Goal: Information Seeking & Learning: Learn about a topic

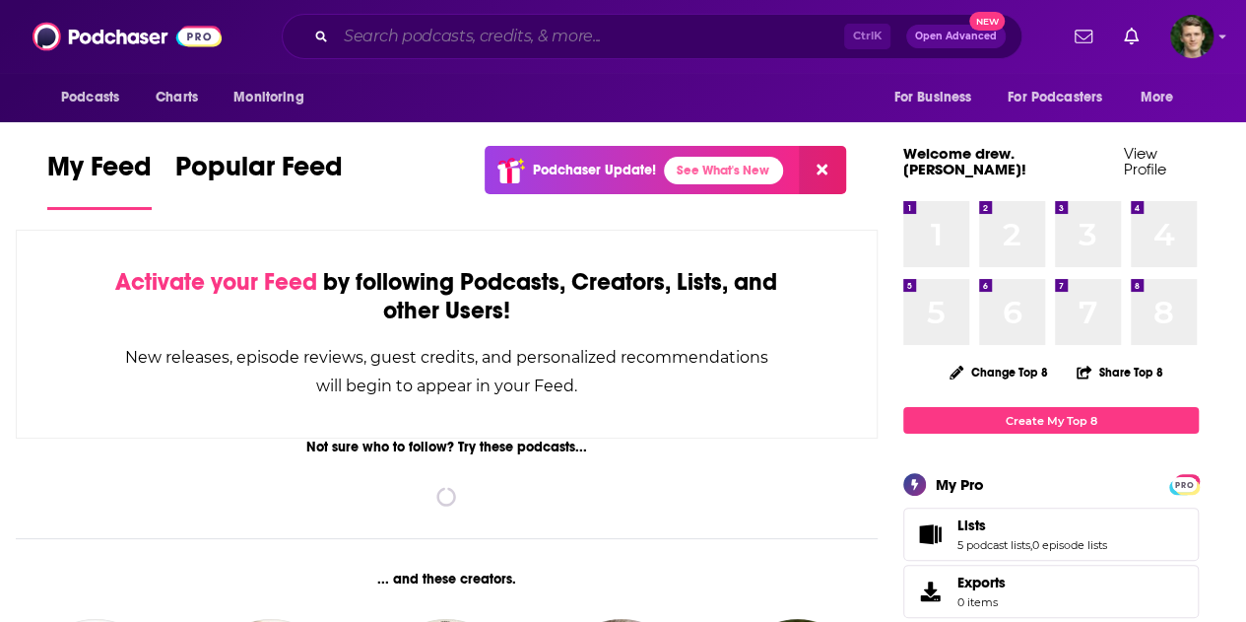
click at [400, 32] on input "Search podcasts, credits, & more..." at bounding box center [590, 37] width 508 height 32
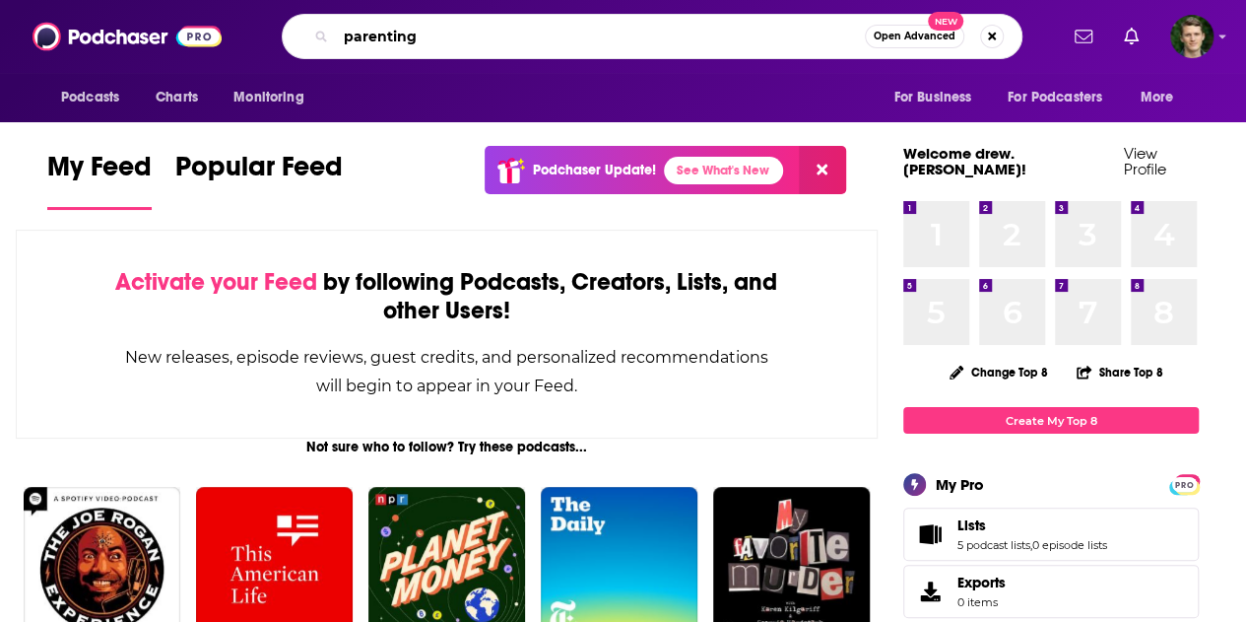
type input "parenting"
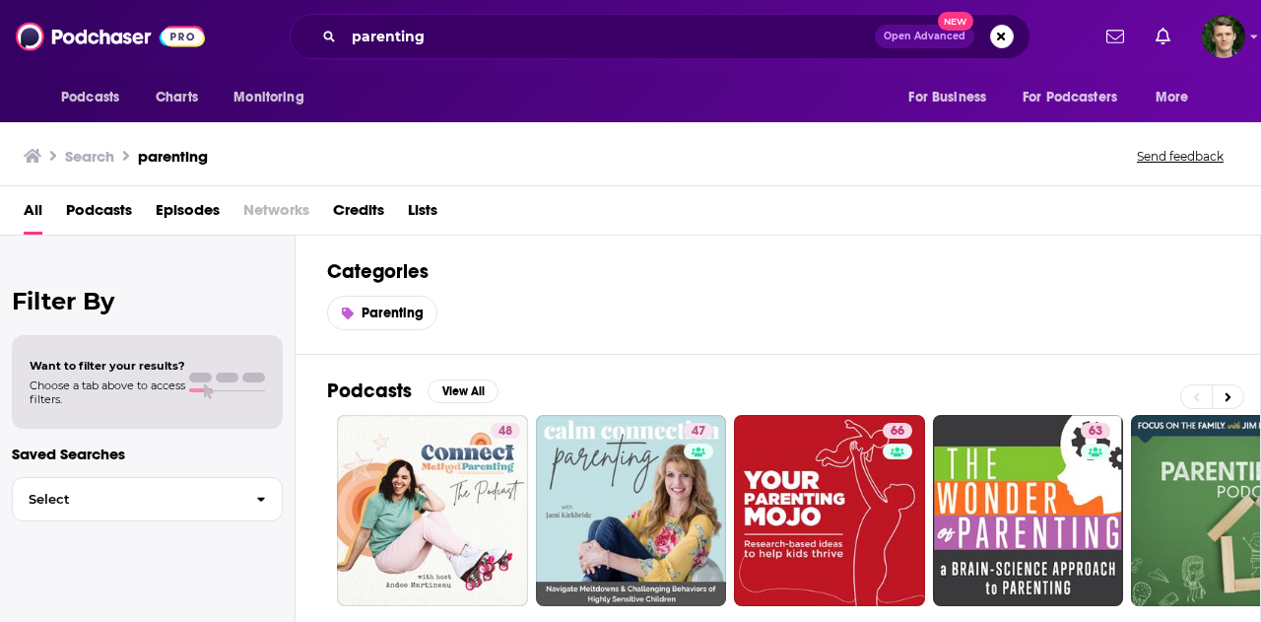
click at [116, 204] on span "Podcasts" at bounding box center [99, 214] width 66 height 40
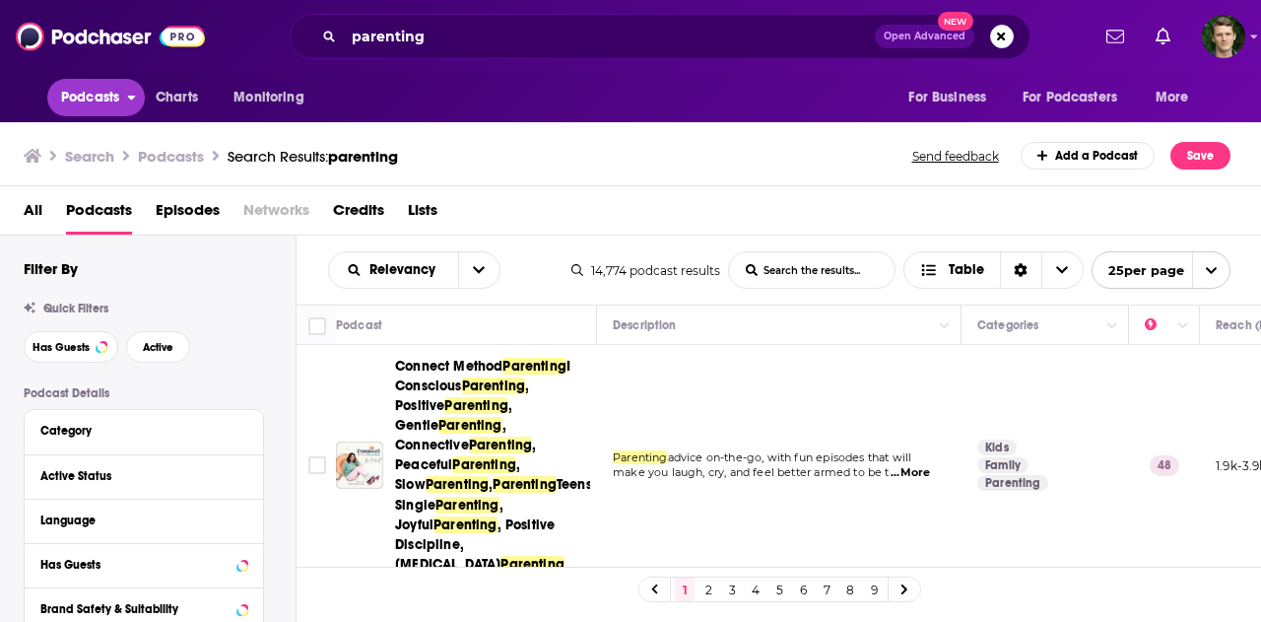
click at [106, 96] on span "Podcasts" at bounding box center [90, 98] width 58 height 28
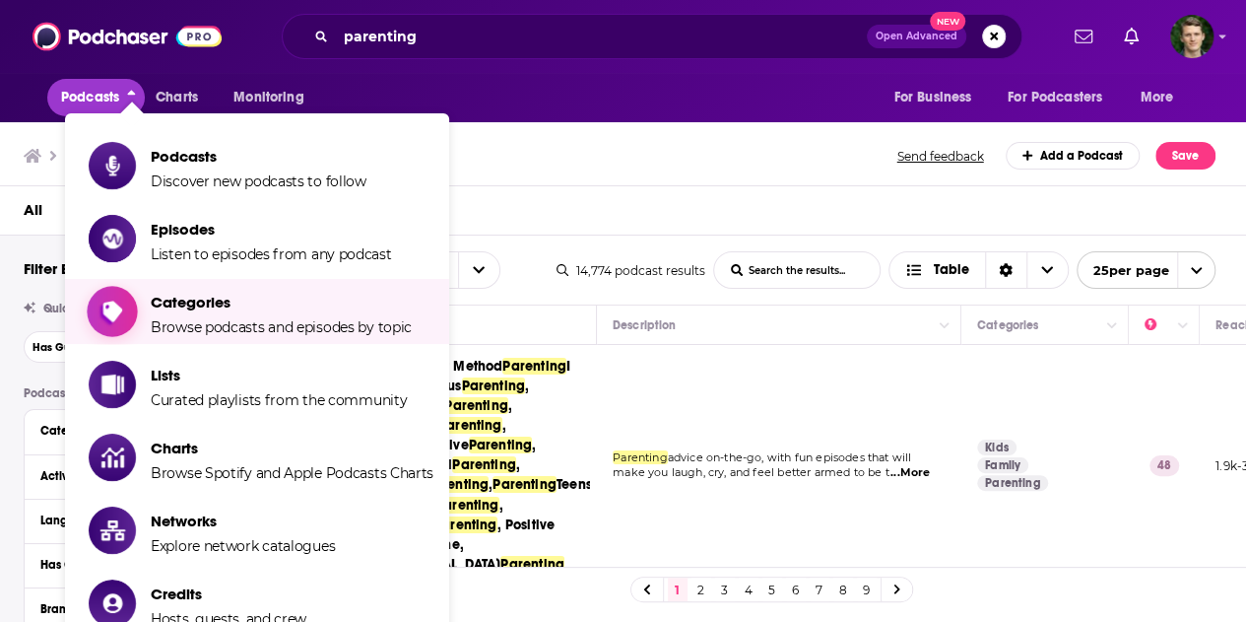
click at [249, 318] on span "Browse podcasts and episodes by topic" at bounding box center [281, 327] width 261 height 18
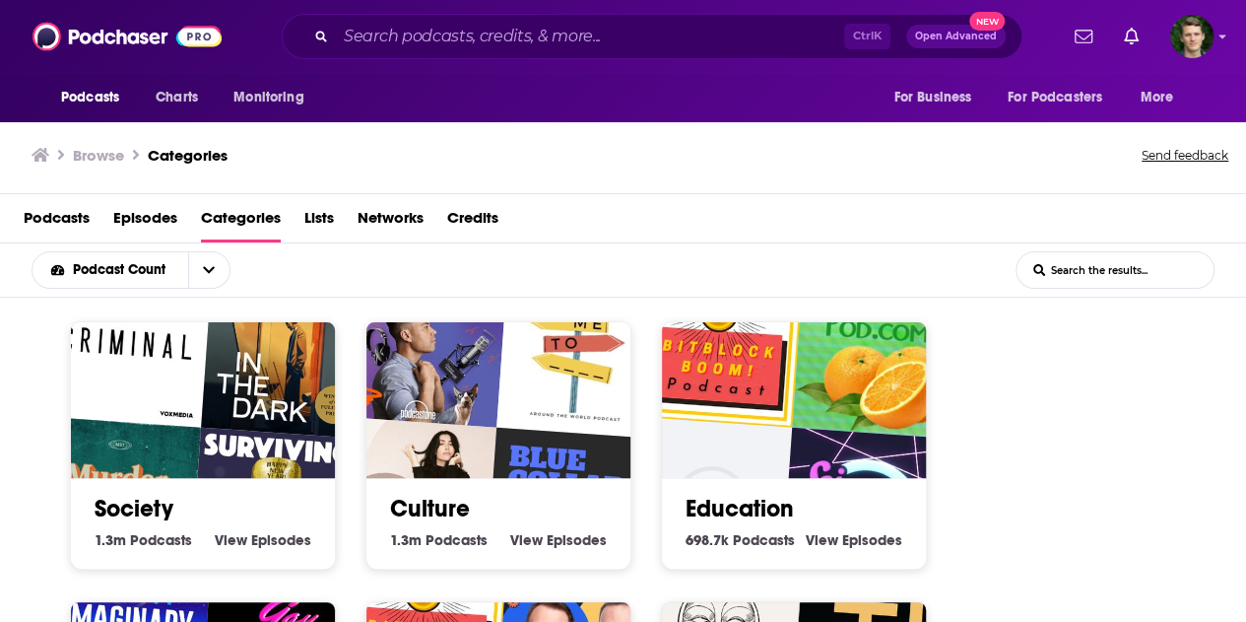
click at [1090, 265] on input "List Search Input" at bounding box center [1115, 269] width 197 height 35
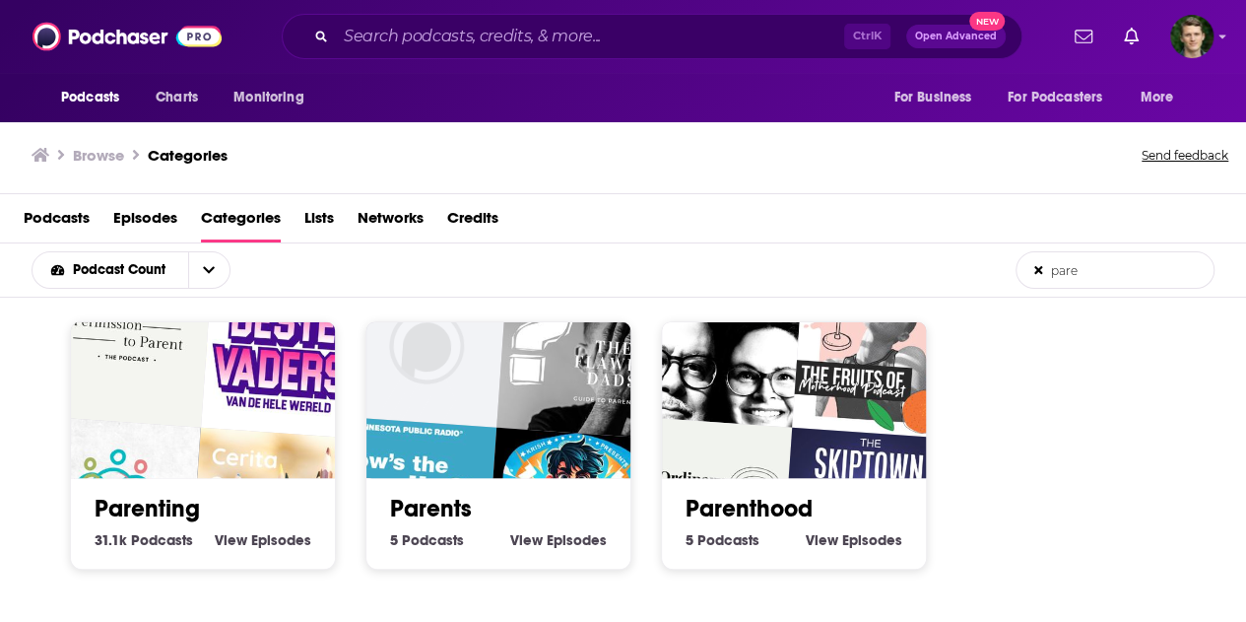
type input "pare"
click at [246, 366] on img "De Beste Vaders van de Hele Wereld" at bounding box center [285, 353] width 169 height 169
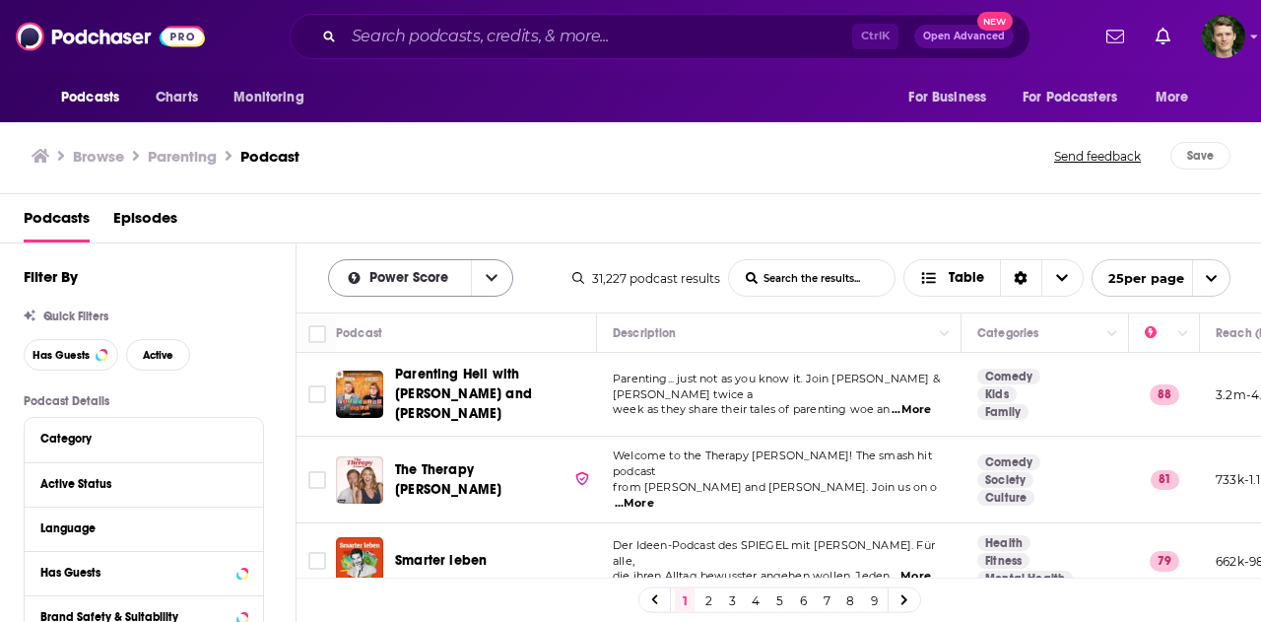
click at [499, 275] on button "open menu" at bounding box center [491, 277] width 41 height 35
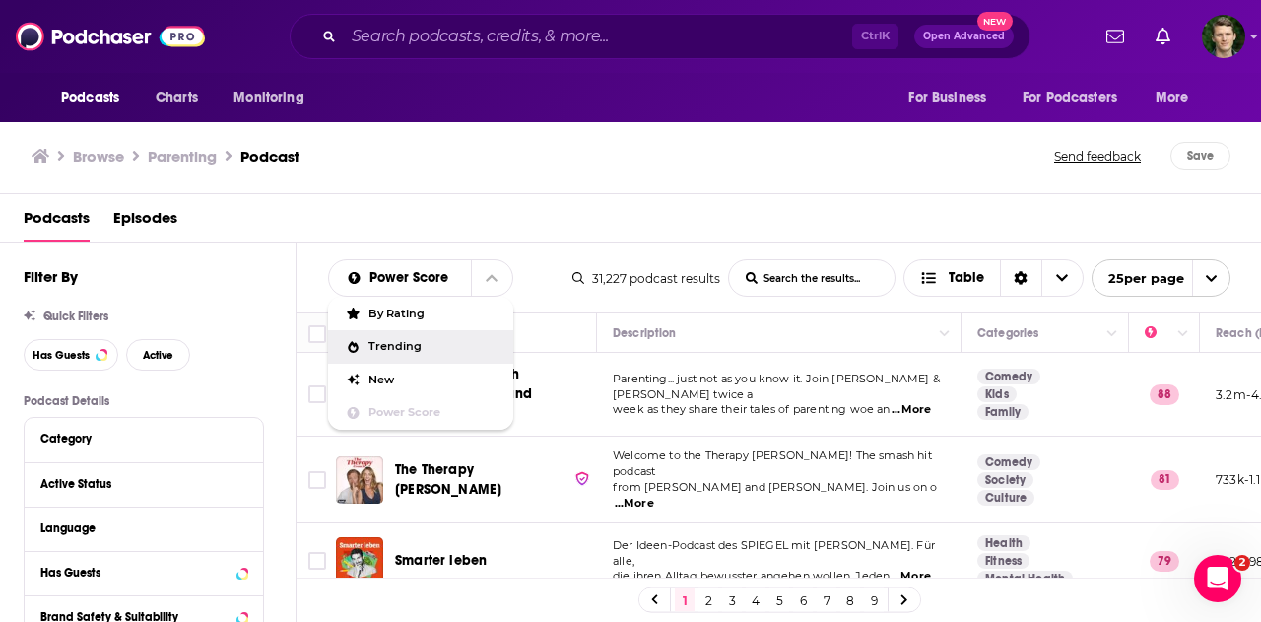
click at [941, 191] on div "Browse Parenting Podcast Send feedback Save" at bounding box center [631, 156] width 1262 height 76
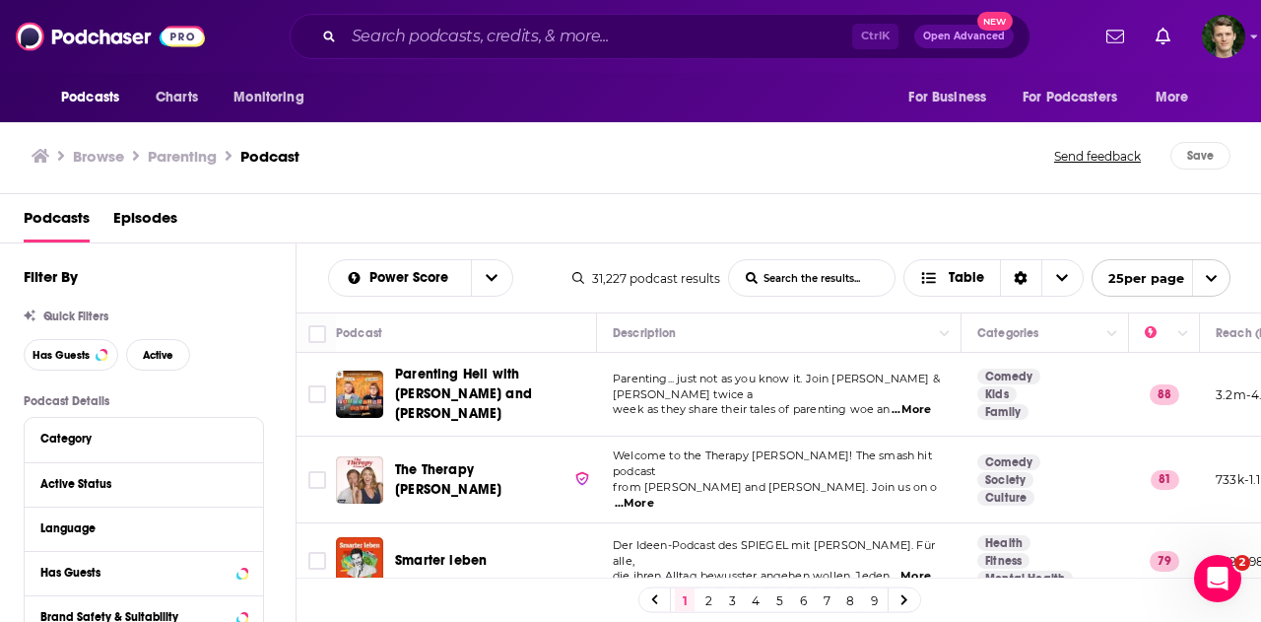
click at [654, 496] on span "...More" at bounding box center [634, 504] width 39 height 16
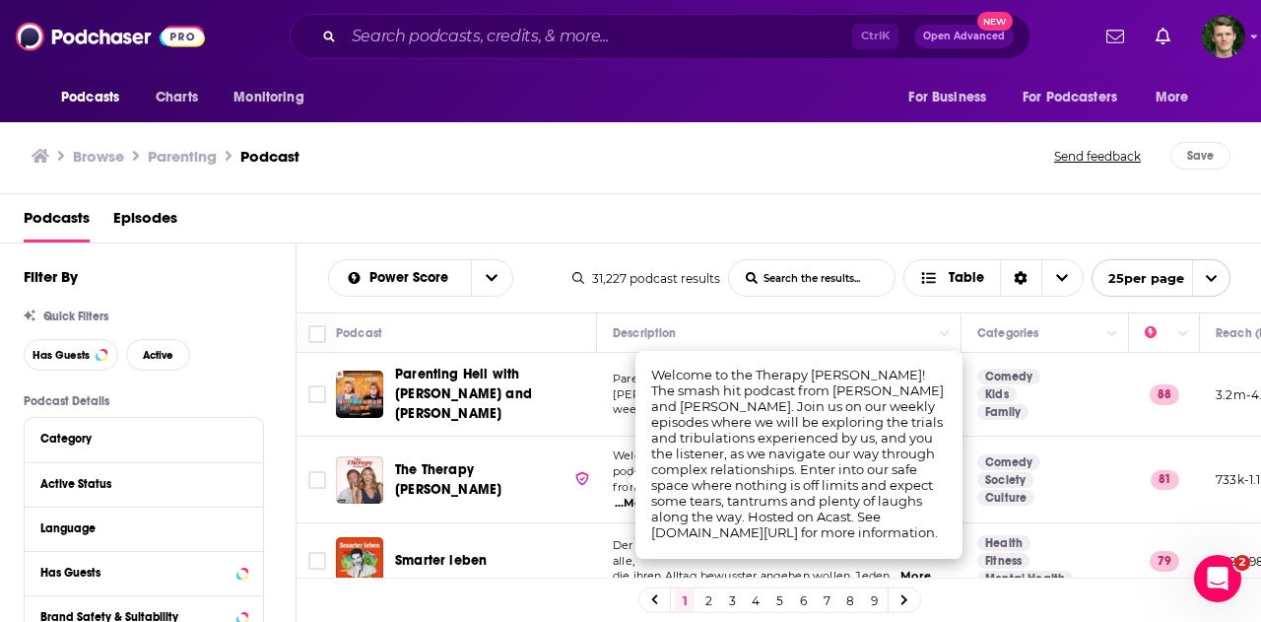
click at [777, 210] on div "Podcasts Episodes" at bounding box center [635, 222] width 1223 height 40
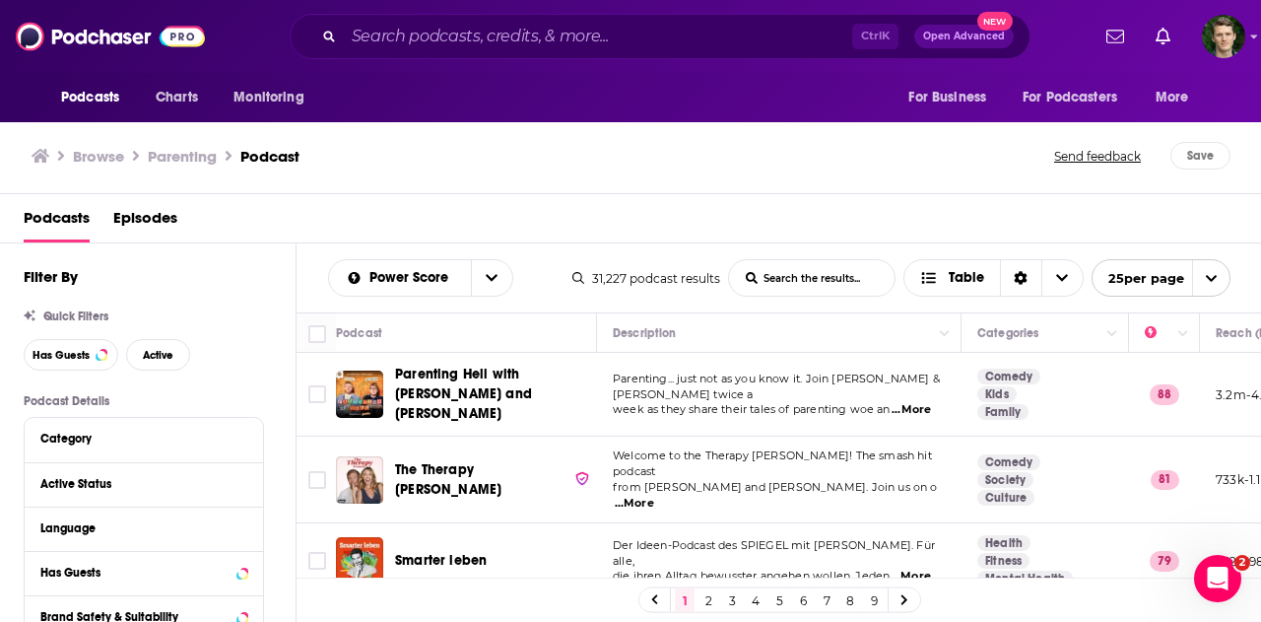
click at [925, 391] on p "Parenting... just not as you know it. Join [PERSON_NAME] & [PERSON_NAME] twice a" at bounding box center [779, 387] width 332 height 32
click at [920, 414] on td "Parenting... just not as you know it. [PERSON_NAME] & [PERSON_NAME] twice a wee…" at bounding box center [779, 395] width 365 height 84
click at [910, 402] on span "...More" at bounding box center [911, 410] width 39 height 16
click at [476, 369] on span "Parenting Hell with [PERSON_NAME] and [PERSON_NAME]" at bounding box center [463, 394] width 137 height 56
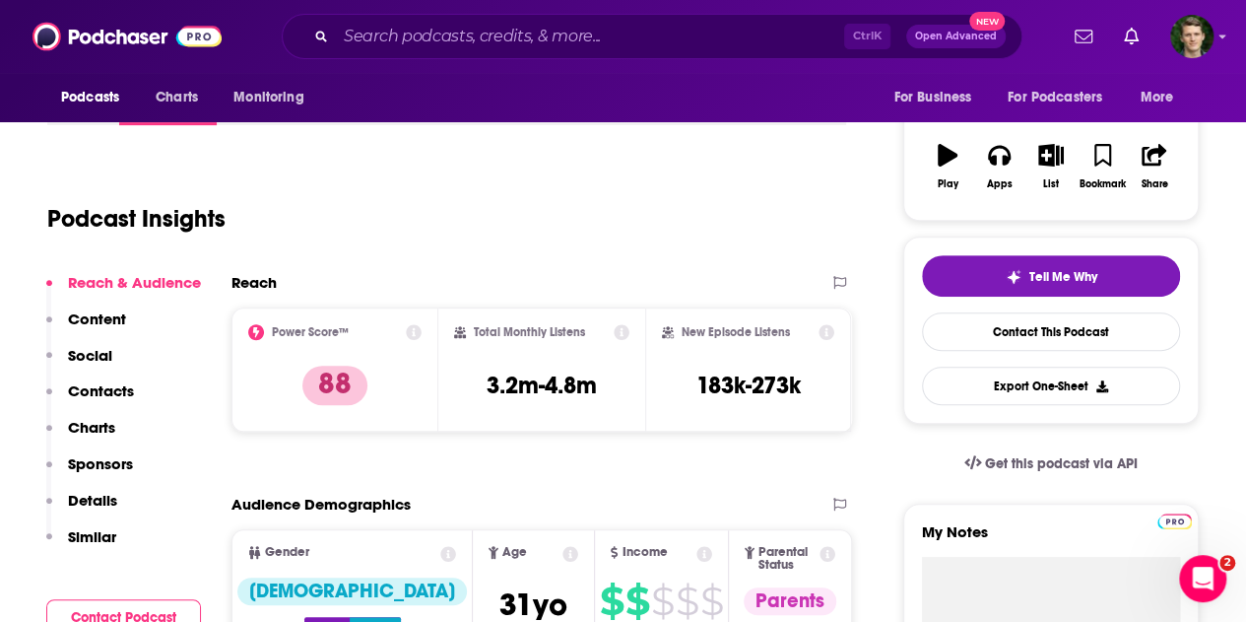
scroll to position [99, 0]
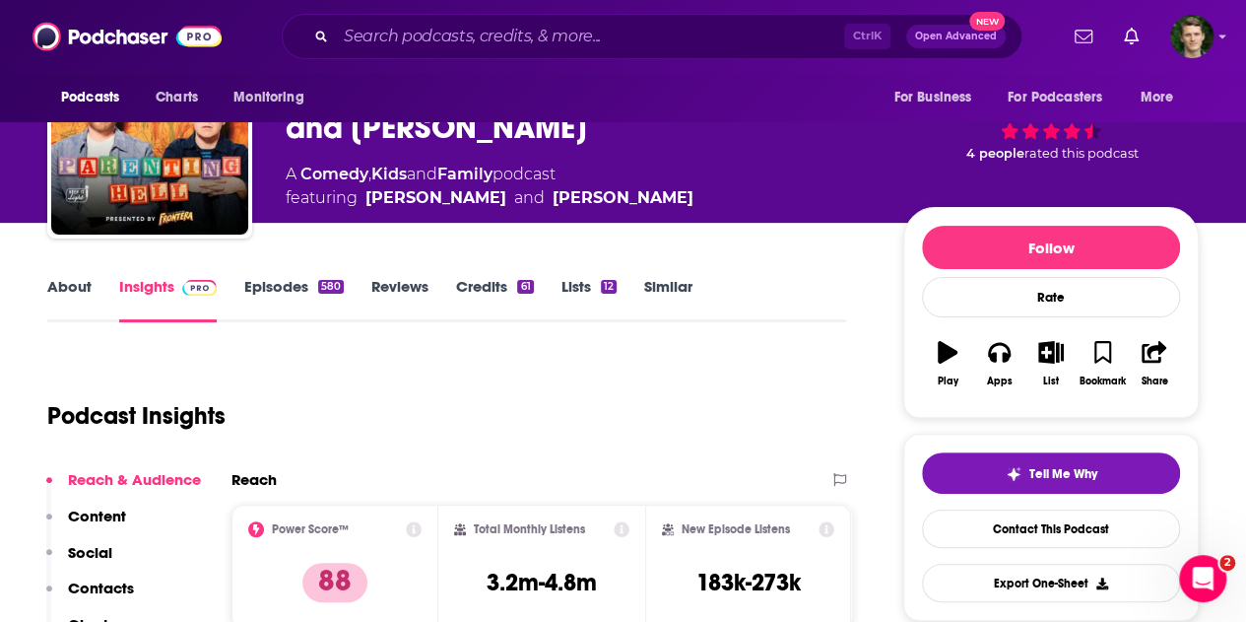
click at [290, 290] on link "Episodes 580" at bounding box center [294, 299] width 100 height 45
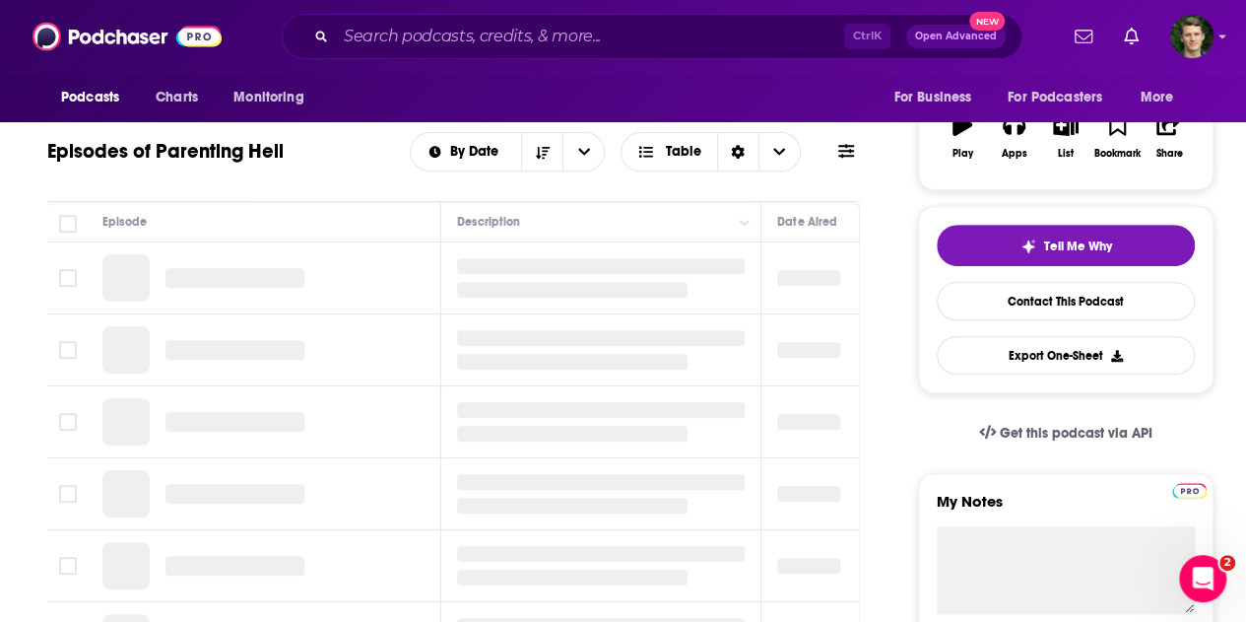
scroll to position [296, 0]
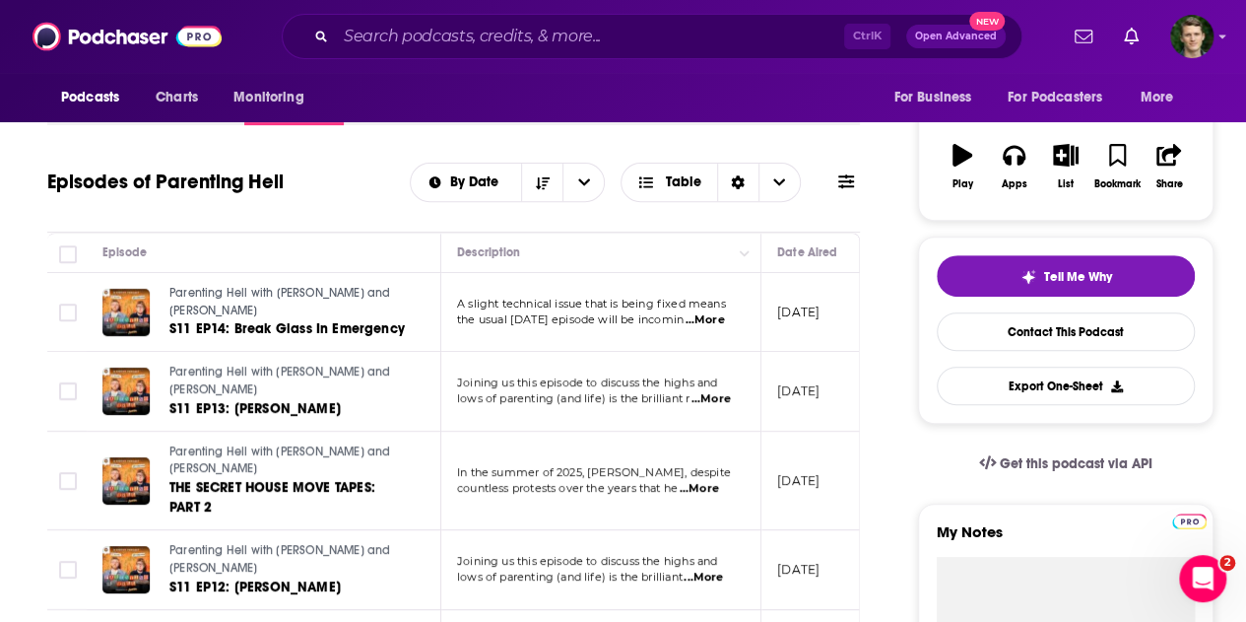
click at [716, 402] on span "...More" at bounding box center [711, 399] width 39 height 16
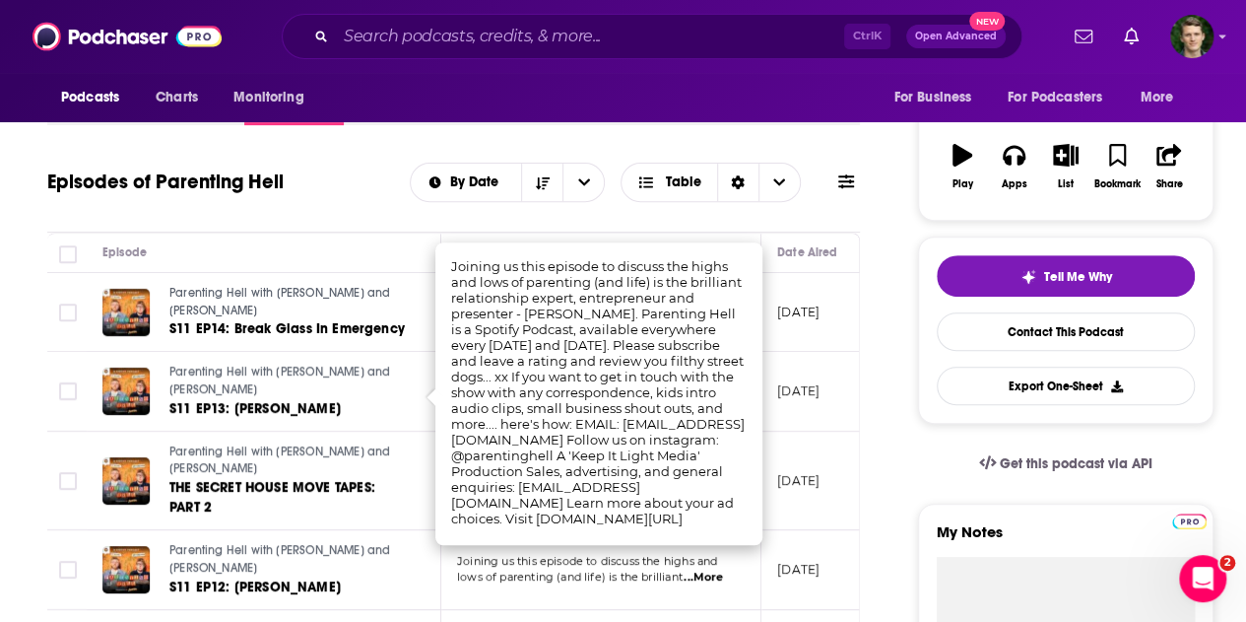
click at [780, 399] on p "[DATE]" at bounding box center [798, 390] width 42 height 17
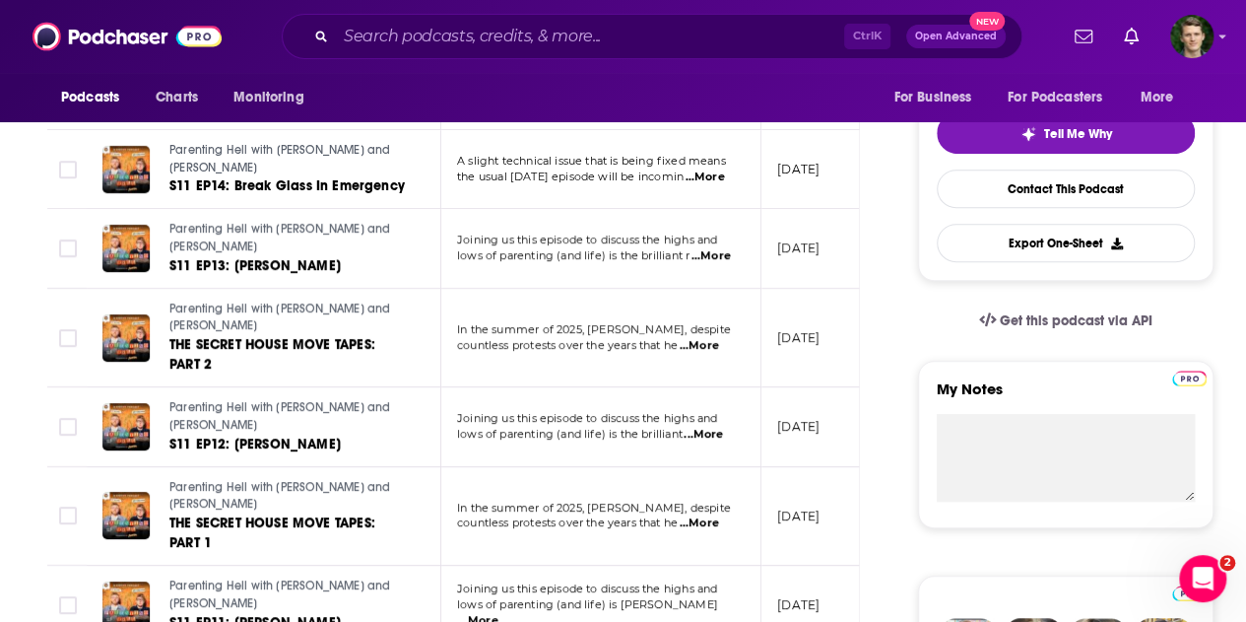
scroll to position [0, 0]
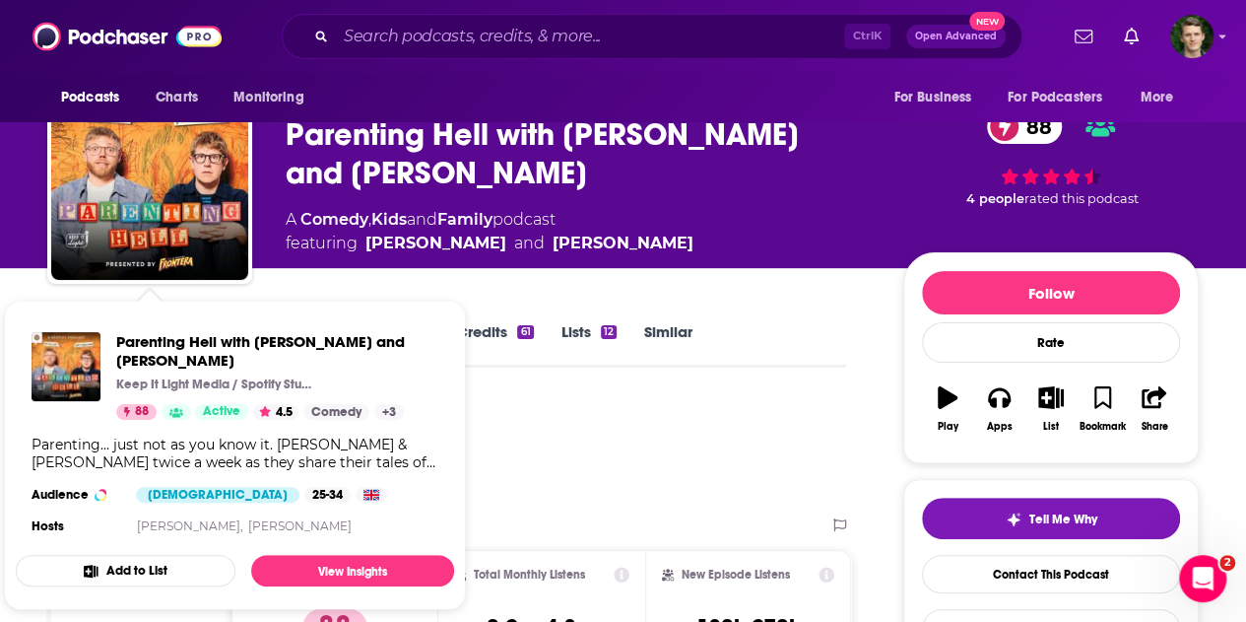
scroll to position [99, 0]
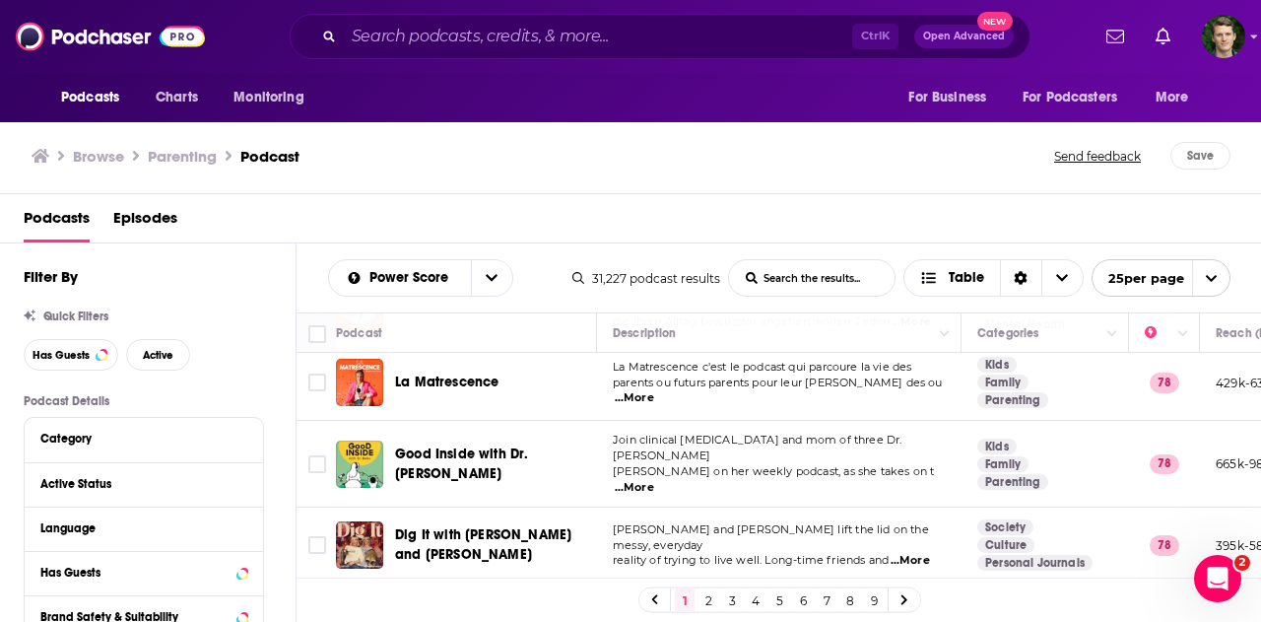
scroll to position [296, 0]
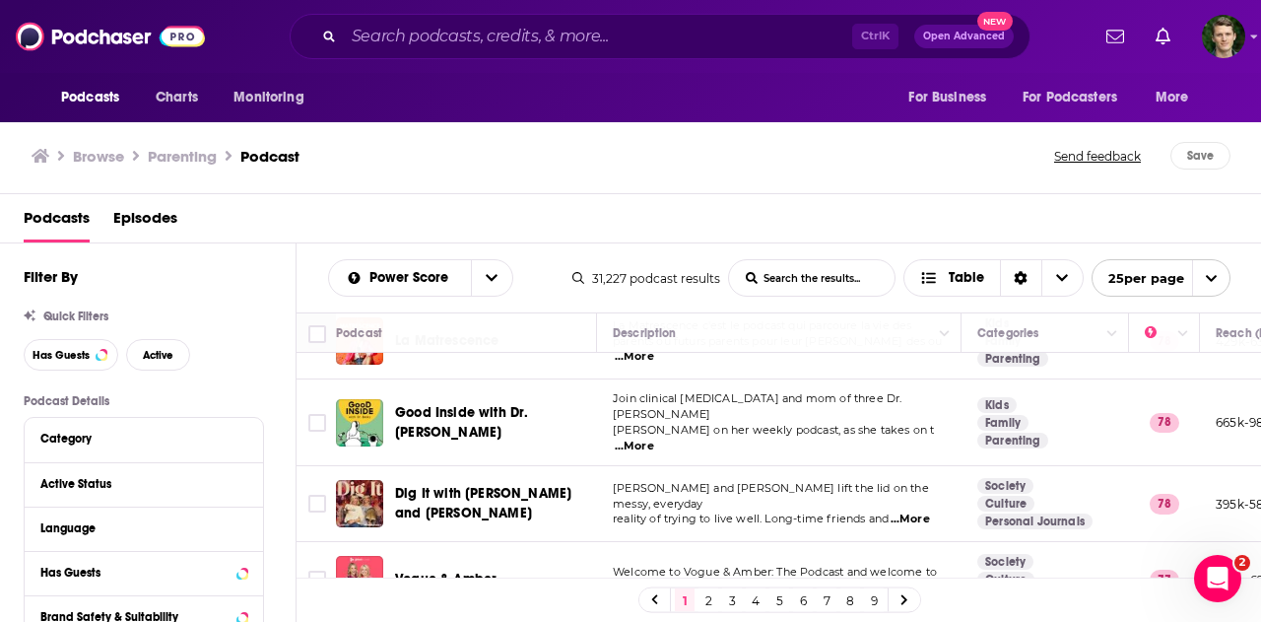
click at [922, 511] on span "...More" at bounding box center [910, 519] width 39 height 16
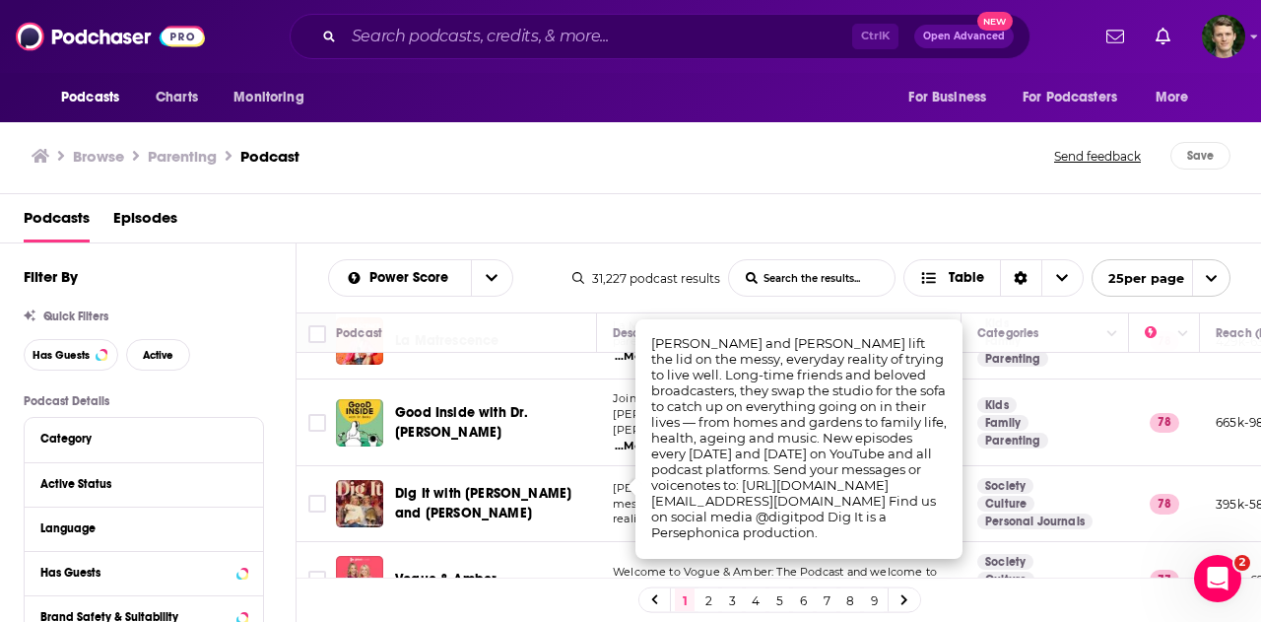
click at [715, 163] on div "Browse Parenting Podcast" at bounding box center [544, 156] width 1025 height 28
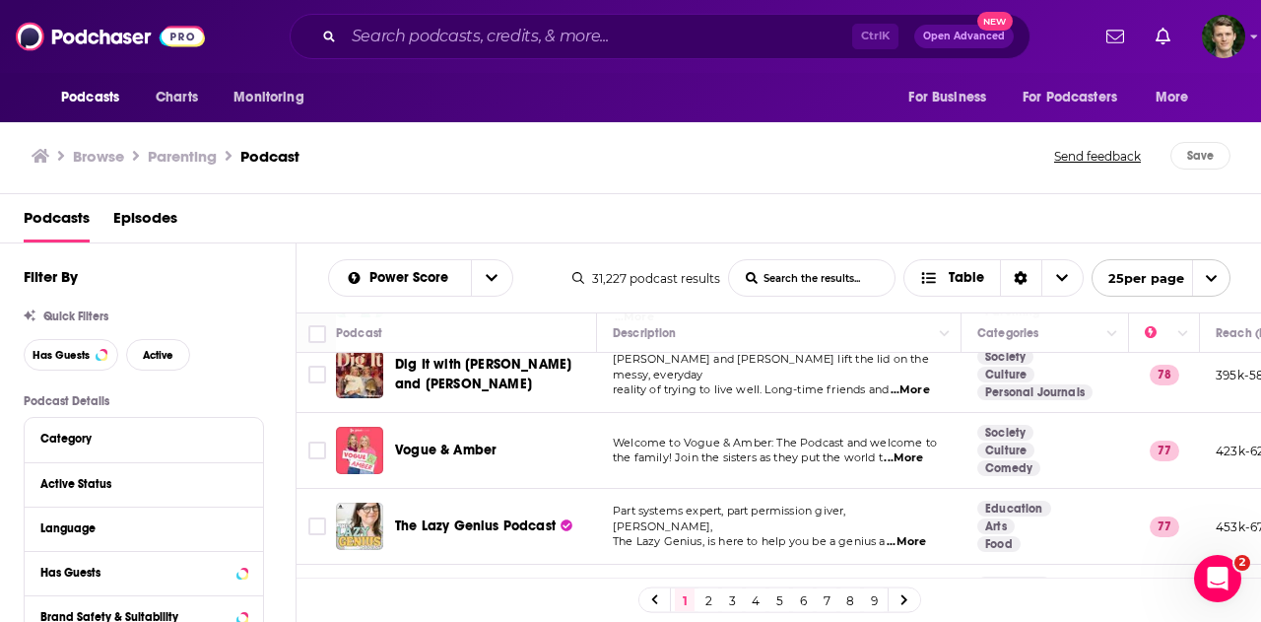
scroll to position [394, 0]
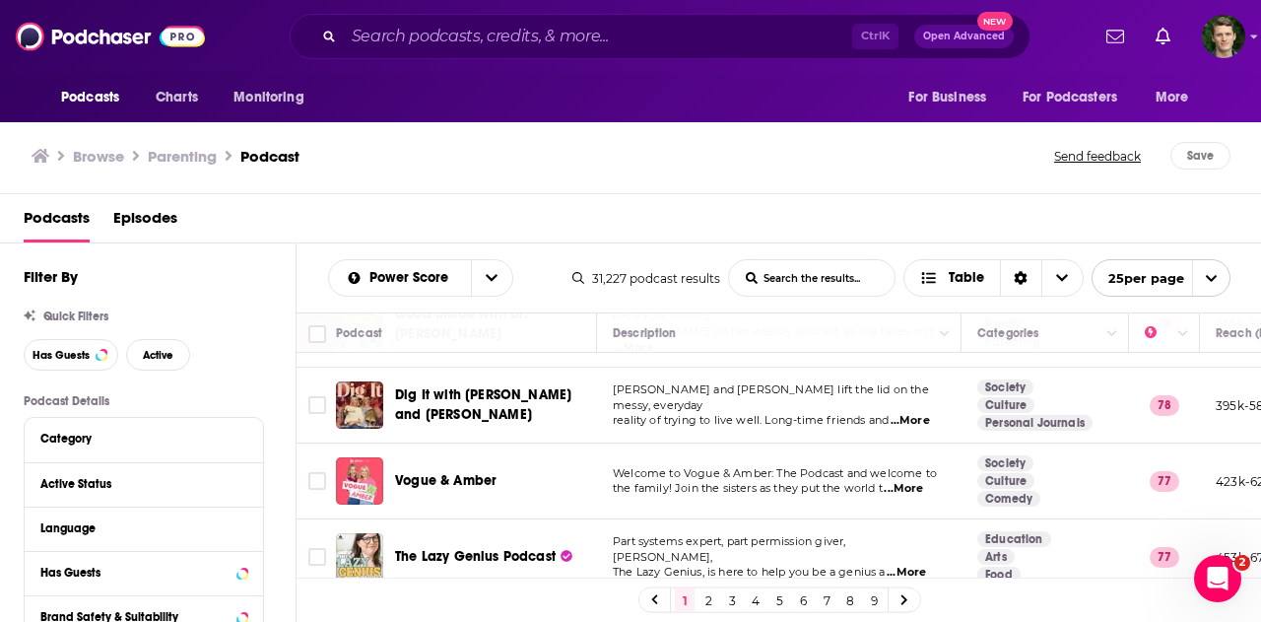
click at [917, 481] on span "...More" at bounding box center [903, 489] width 39 height 16
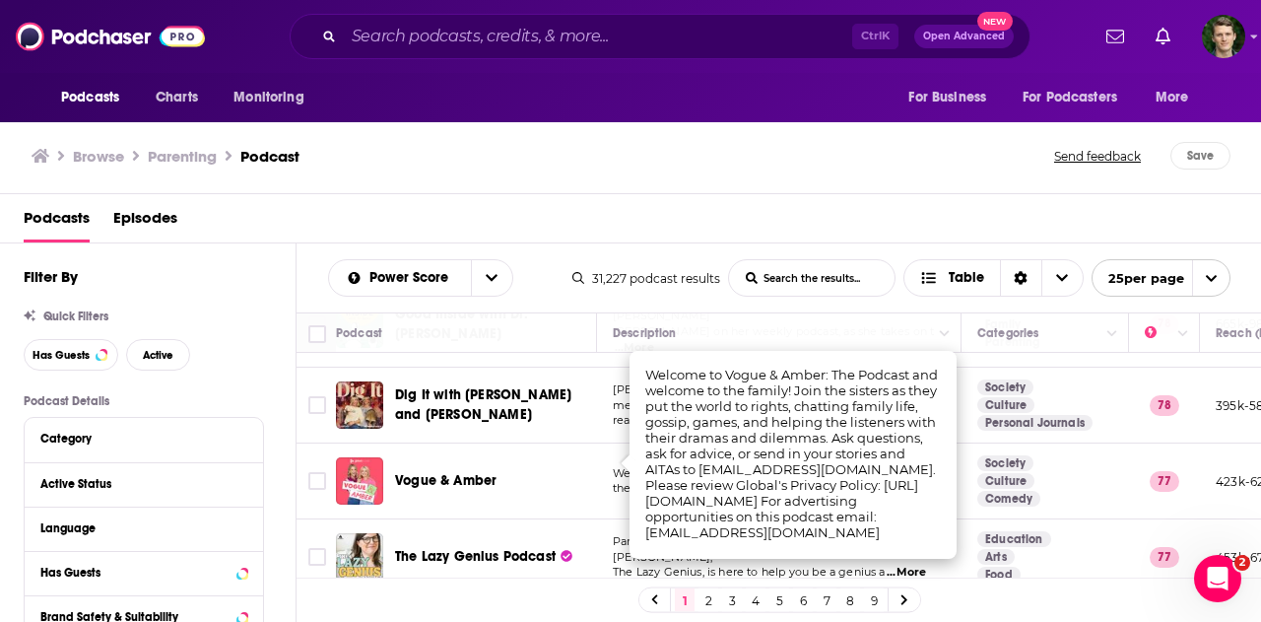
click at [610, 456] on td "Welcome to Vogue & Amber: The Podcast and welcome to the family! Join the siste…" at bounding box center [779, 481] width 365 height 76
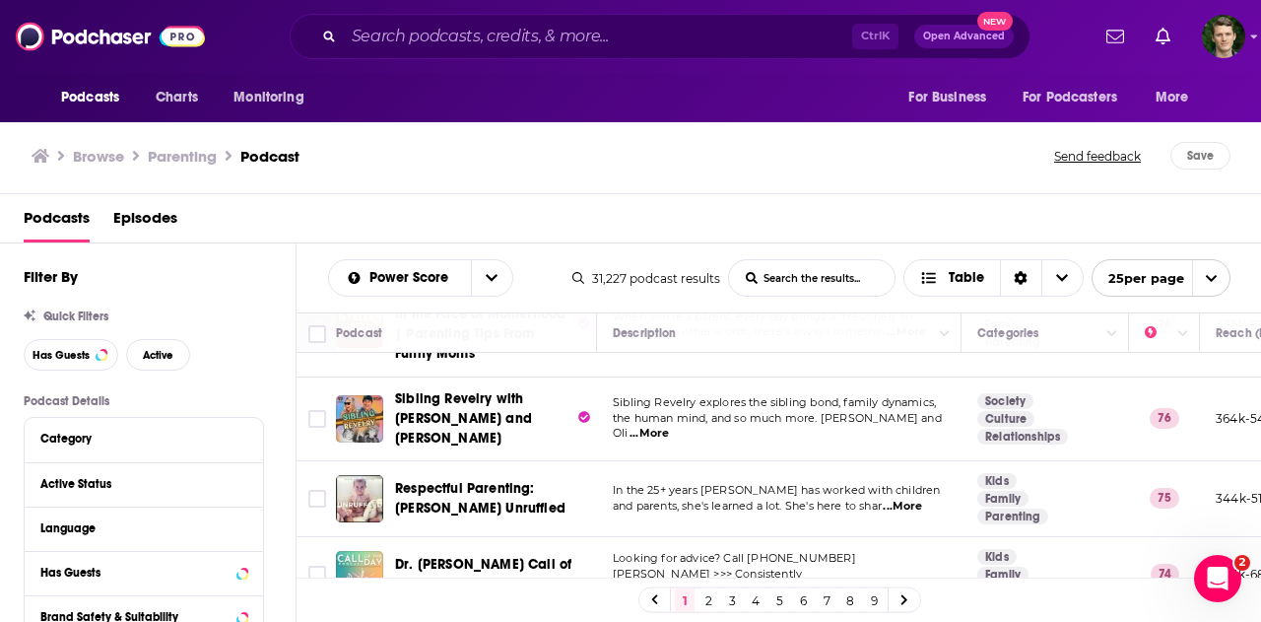
scroll to position [887, 0]
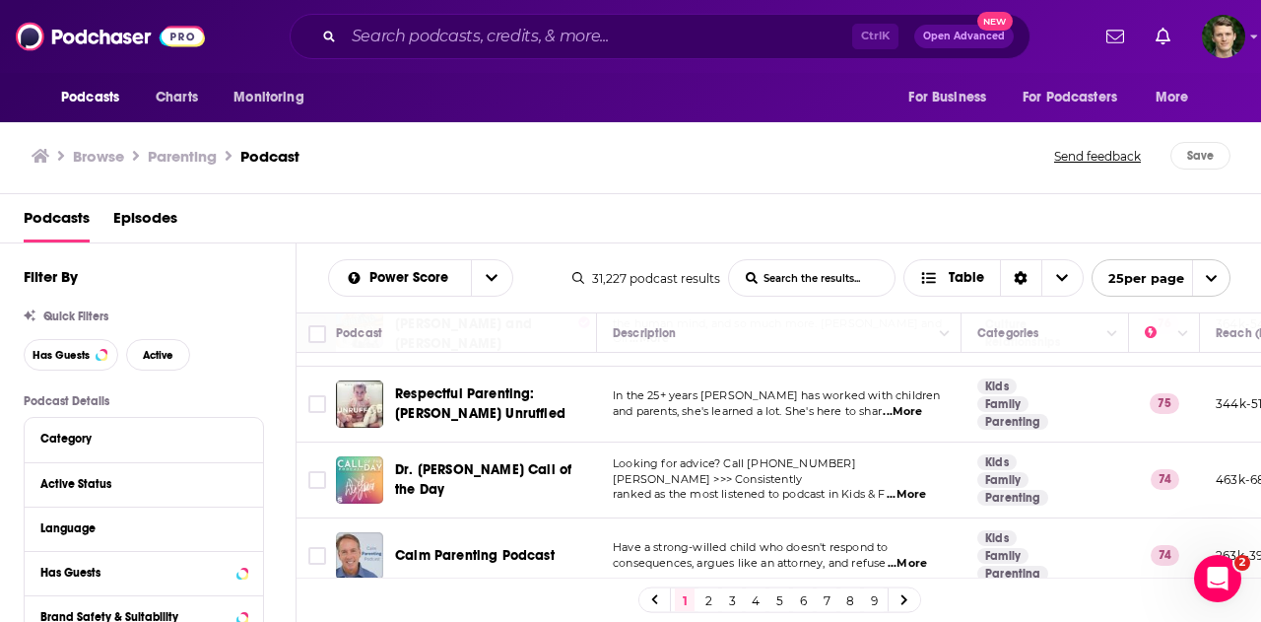
click at [905, 404] on span "...More" at bounding box center [902, 412] width 39 height 16
click at [581, 442] on td "Dr. [PERSON_NAME] Call of the Day" at bounding box center [466, 480] width 261 height 76
